Goal: Information Seeking & Learning: Stay updated

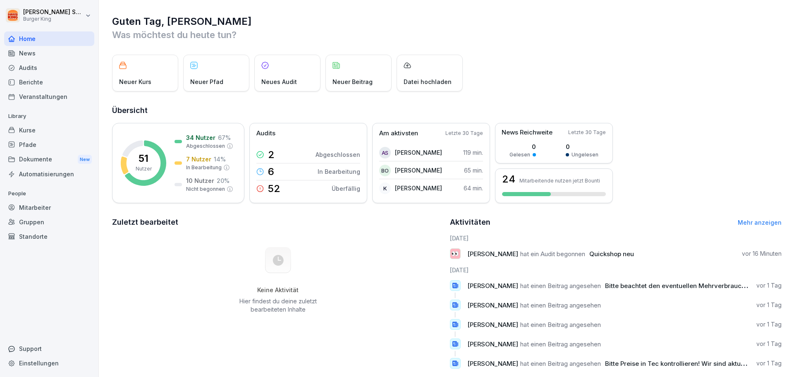
click at [29, 50] on div "News" at bounding box center [49, 53] width 90 height 14
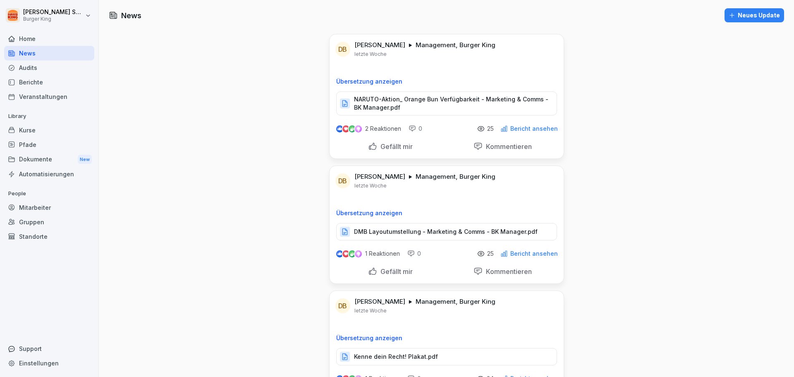
click at [415, 107] on p "NARUTO-Aktion_ Orange Bun Verfügbarkeit - Marketing & Comms - BK Manager.pdf" at bounding box center [451, 103] width 194 height 17
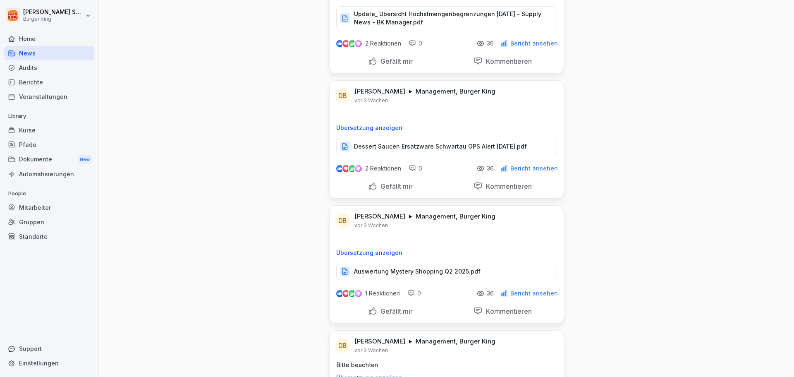
scroll to position [1654, 0]
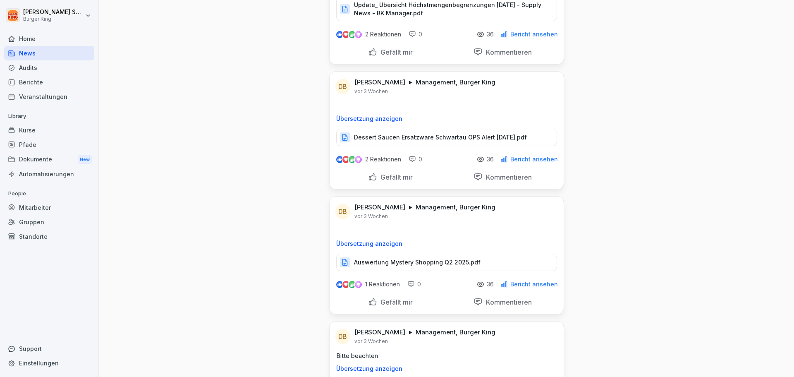
click at [397, 134] on p "Dessert Saucen Ersatzware Schwartau OPS Alert [DATE].pdf" at bounding box center [440, 137] width 173 height 8
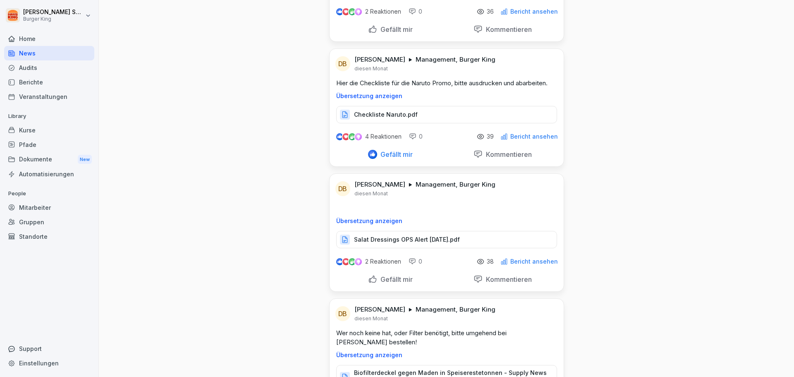
scroll to position [2067, 0]
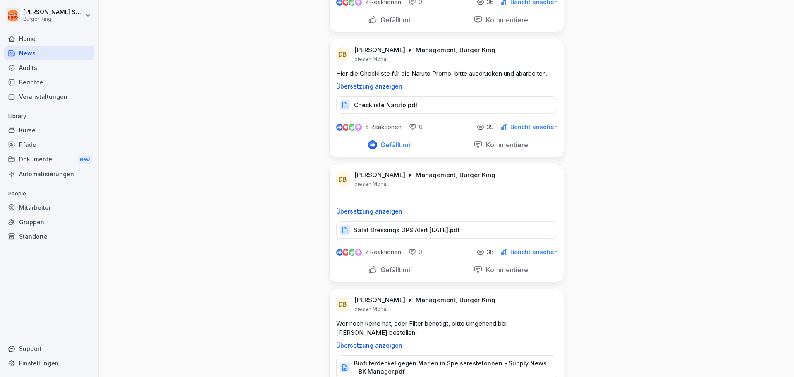
click at [379, 226] on p "Salat Dressings OPS Alert [DATE].pdf" at bounding box center [407, 230] width 106 height 8
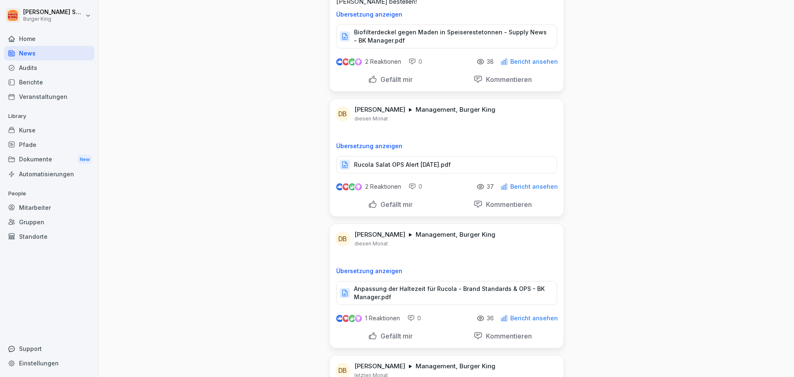
scroll to position [2440, 0]
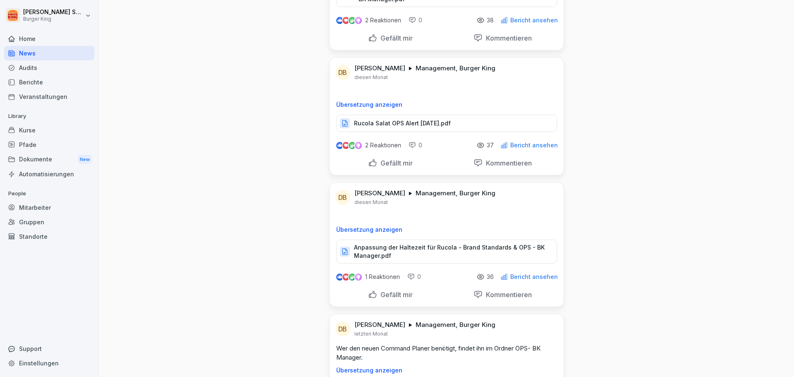
click at [374, 119] on p "Rucola Salat OPS Alert [DATE].pdf" at bounding box center [402, 123] width 97 height 8
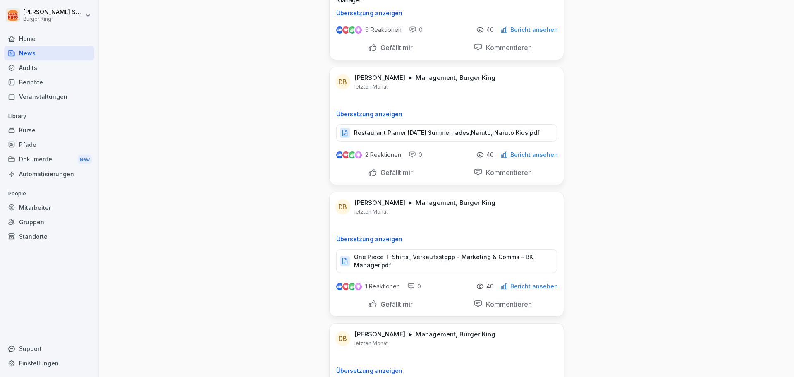
scroll to position [2812, 0]
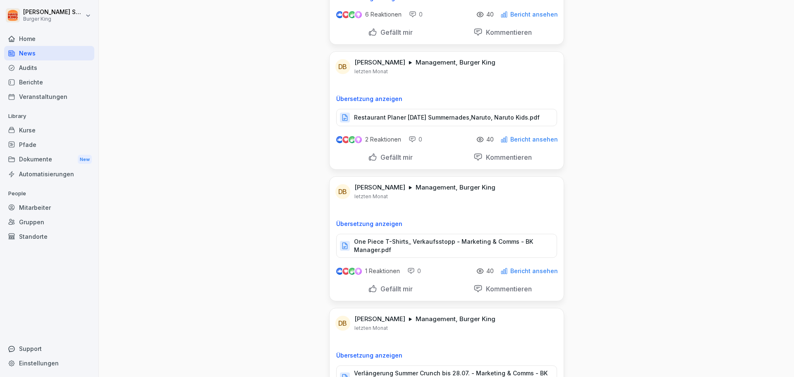
click at [404, 113] on p "Restaurant Planer [DATE] Summernades,Naruto, Naruto Kids.pdf" at bounding box center [447, 117] width 186 height 8
